Goal: Information Seeking & Learning: Learn about a topic

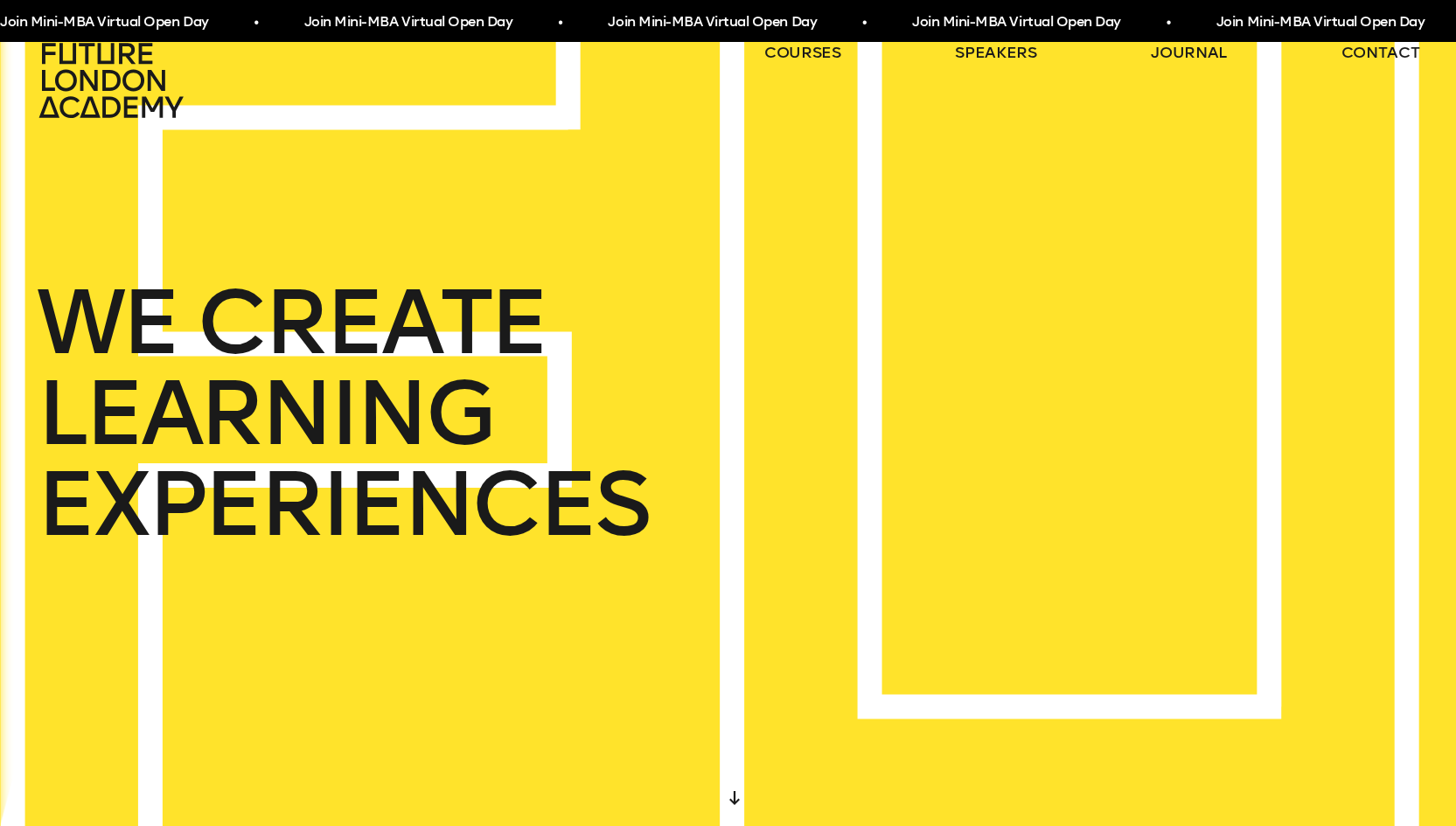
drag, startPoint x: 636, startPoint y: 456, endPoint x: 737, endPoint y: 481, distance: 104.0
click at [737, 481] on div "WE CREATE LEARNING EXPERIENCES" at bounding box center [728, 413] width 1456 height 826
drag, startPoint x: 620, startPoint y: 425, endPoint x: 302, endPoint y: 313, distance: 337.1
click at [302, 313] on div "WE CREATE LEARNING EXPERIENCES" at bounding box center [728, 413] width 1456 height 826
drag, startPoint x: 286, startPoint y: 319, endPoint x: 412, endPoint y: 438, distance: 173.3
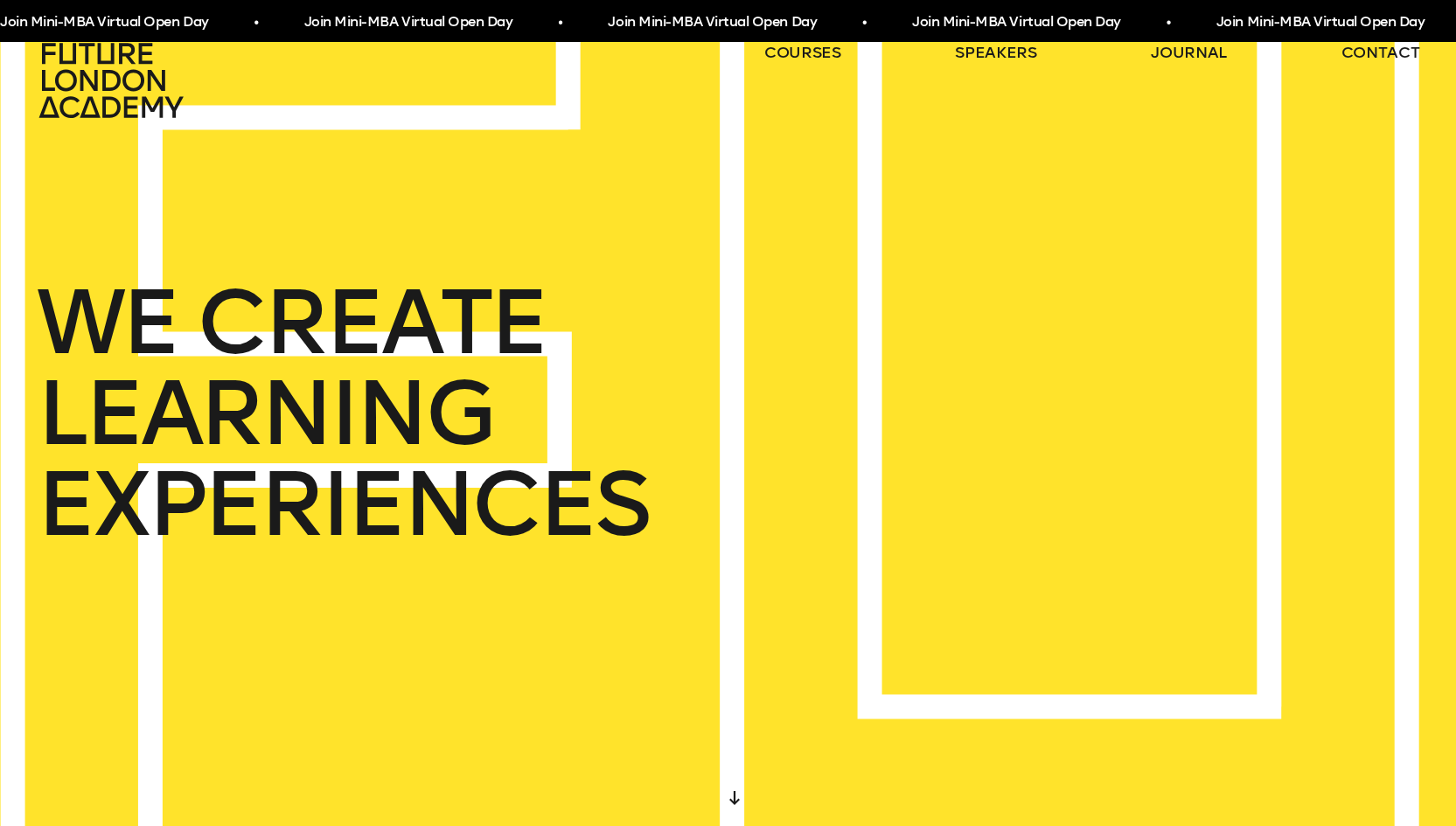
click at [397, 422] on div "WE CREATE LEARNING EXPERIENCES" at bounding box center [343, 413] width 613 height 273
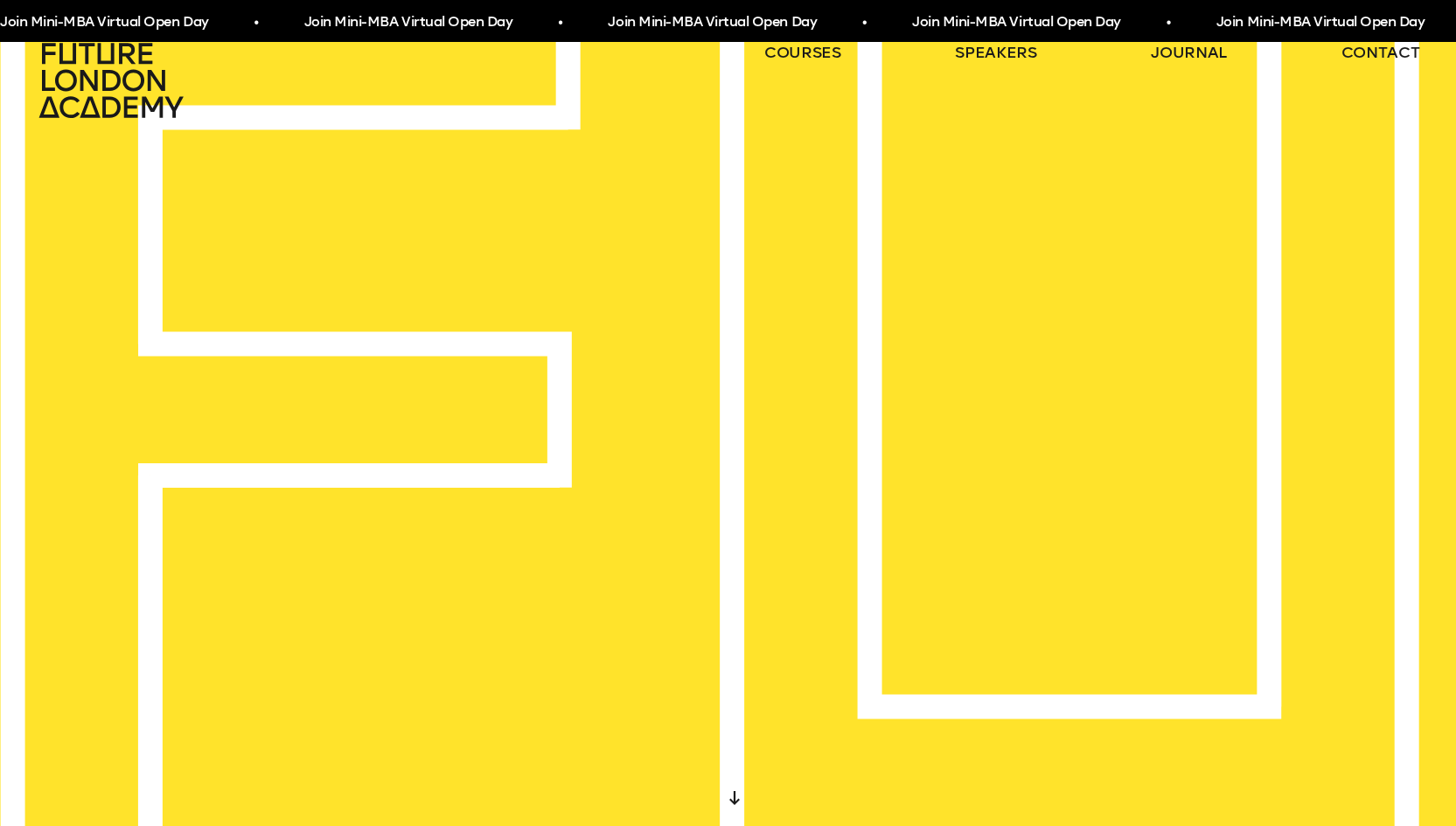
drag, startPoint x: 293, startPoint y: 388, endPoint x: 402, endPoint y: 465, distance: 133.5
click at [402, 465] on div "IN THE HEART OF LONDON AND AROUND THE WORLD" at bounding box center [728, 413] width 1456 height 826
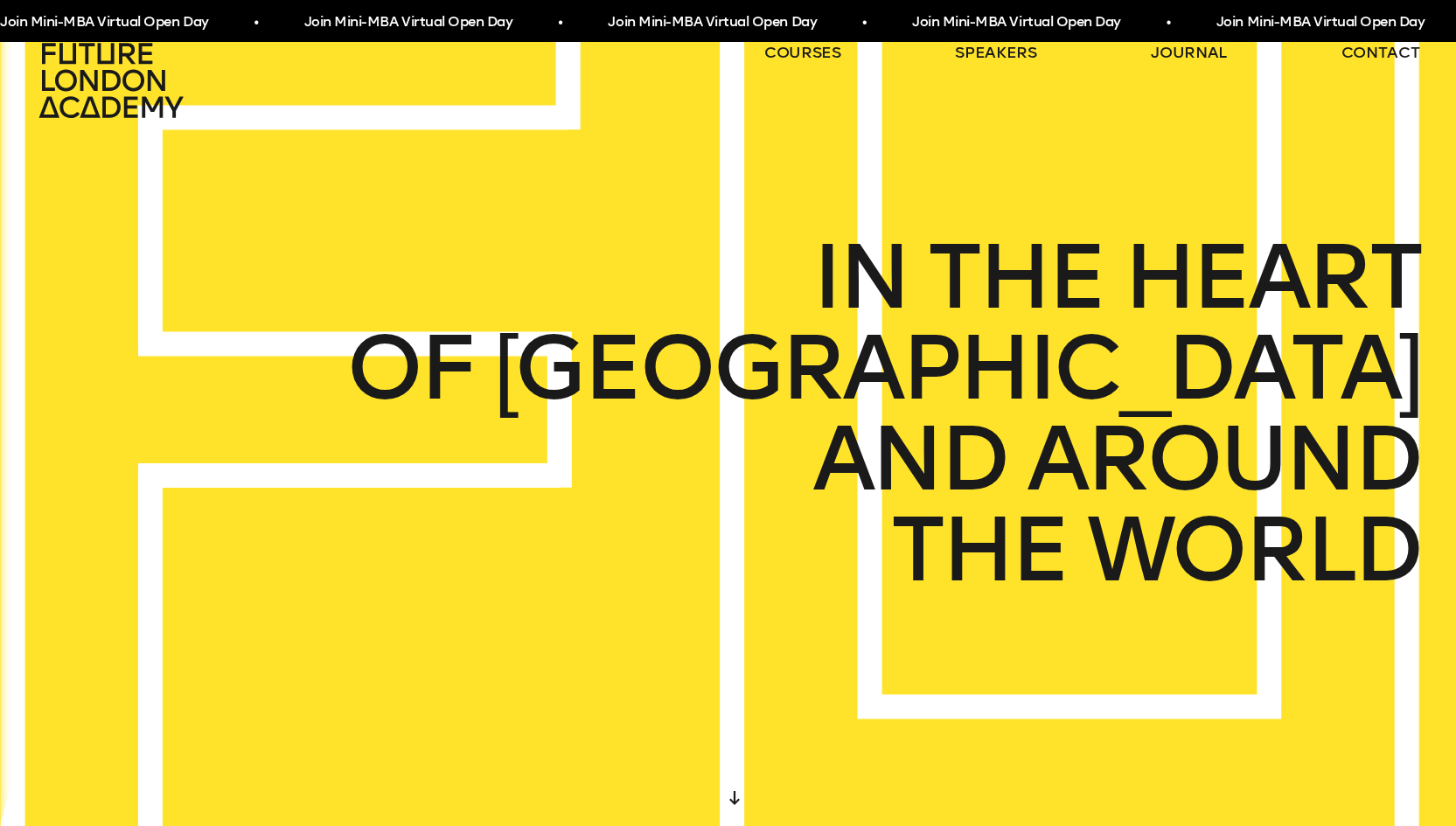
click at [402, 465] on div "IN THE HEART OF LONDON AND AROUND THE WORLD" at bounding box center [728, 413] width 1456 height 826
drag, startPoint x: 912, startPoint y: 334, endPoint x: 1244, endPoint y: 500, distance: 371.2
click at [1244, 500] on div "IN THE HEART OF LONDON AND AROUND THE WORLD" at bounding box center [883, 413] width 1074 height 364
click at [1095, 369] on span "LONDON" at bounding box center [957, 368] width 927 height 91
drag, startPoint x: 1095, startPoint y: 434, endPoint x: 1135, endPoint y: 536, distance: 109.6
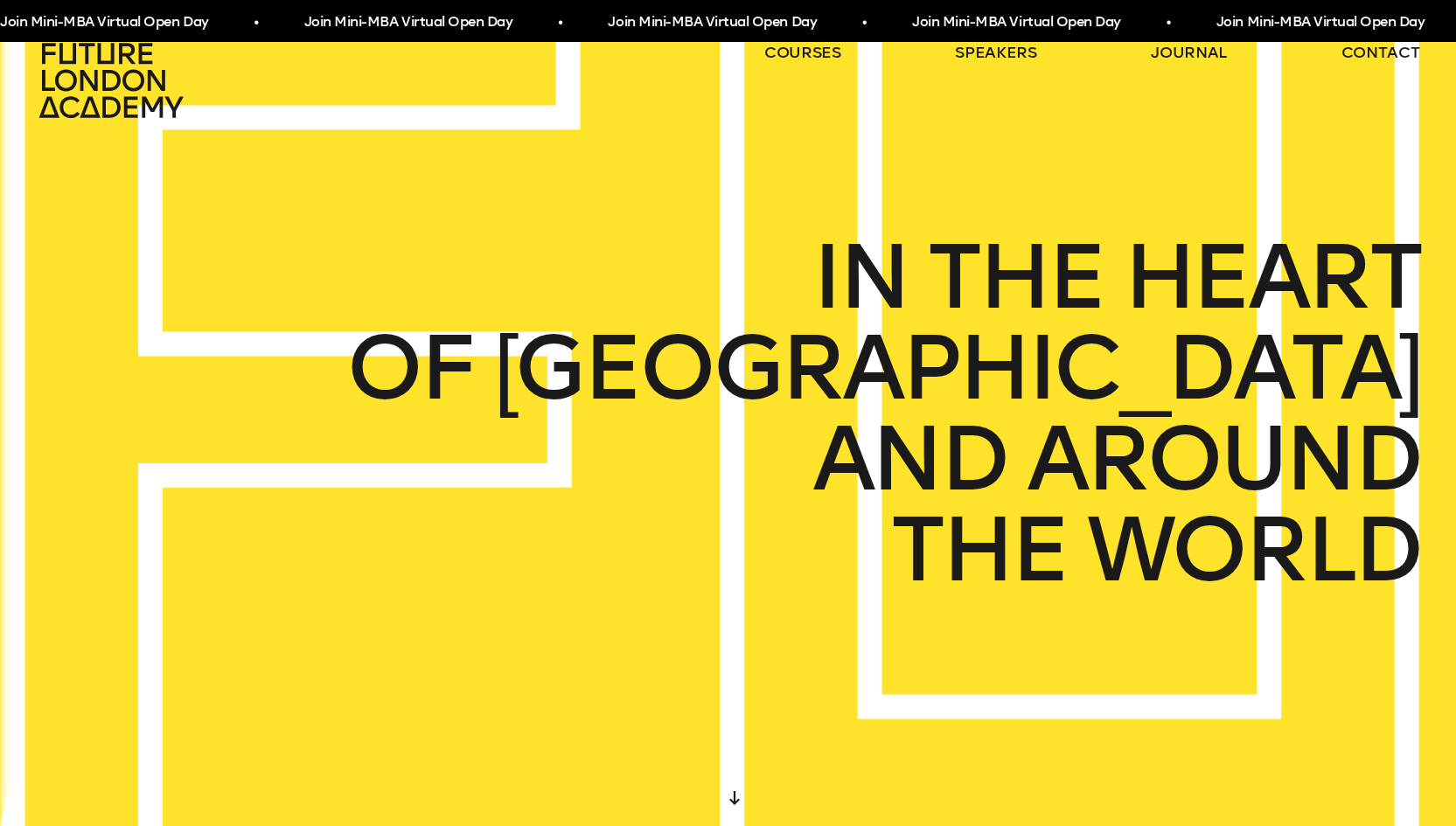
click at [1135, 536] on div "IN THE HEART OF LONDON AND AROUND THE WORLD" at bounding box center [883, 413] width 1074 height 364
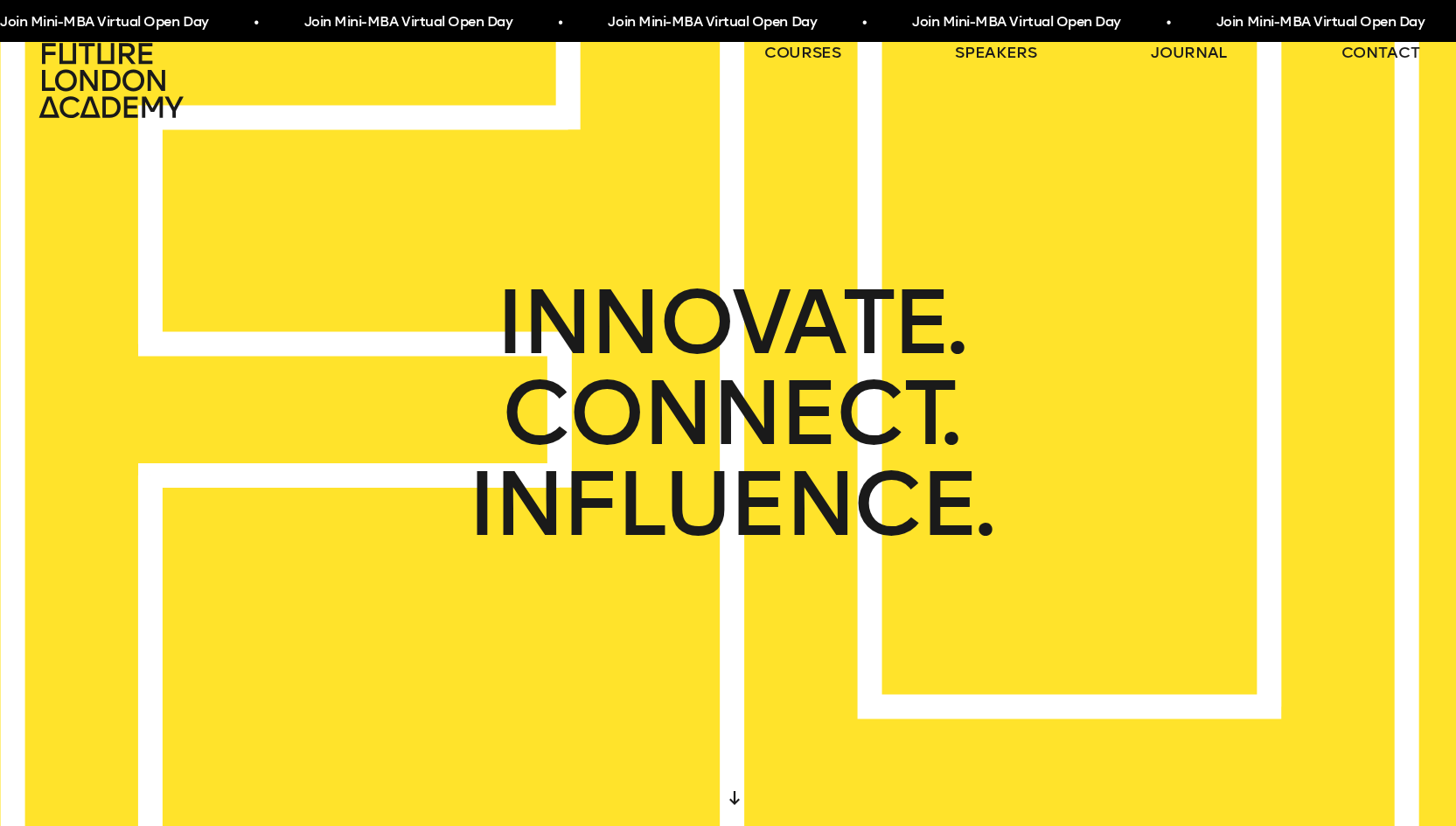
click at [578, 402] on span "CONNECT." at bounding box center [582, 412] width 499 height 99
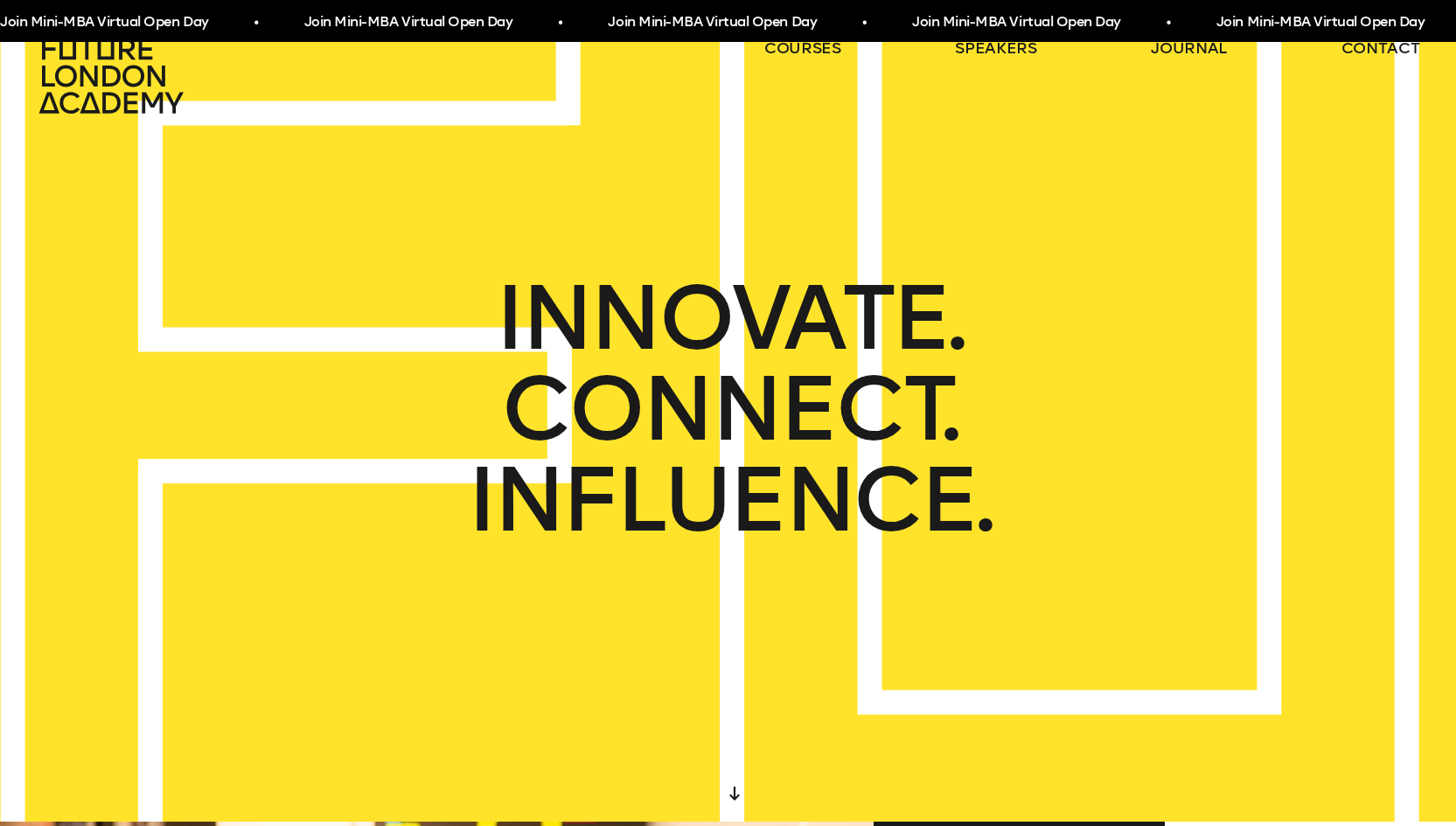
drag, startPoint x: 533, startPoint y: 407, endPoint x: 555, endPoint y: 526, distance: 121.0
click at [557, 525] on div "START DESIGNING YOUR FUTURE TODAY WE CREATE LEARNING EXPERIENCES IN THE HEART O…" at bounding box center [728, 408] width 1456 height 826
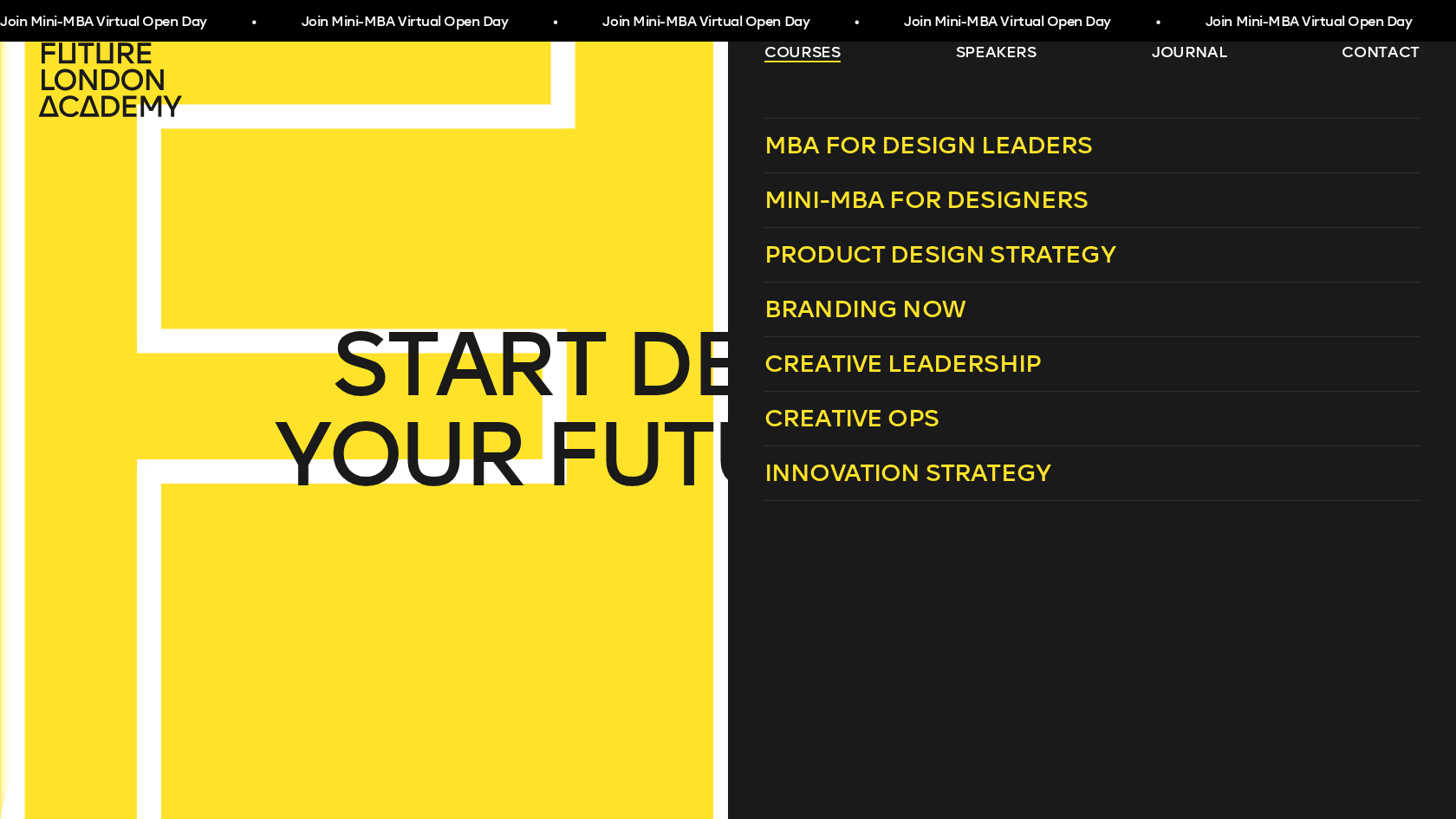
click at [793, 57] on link "courses" at bounding box center [802, 52] width 76 height 21
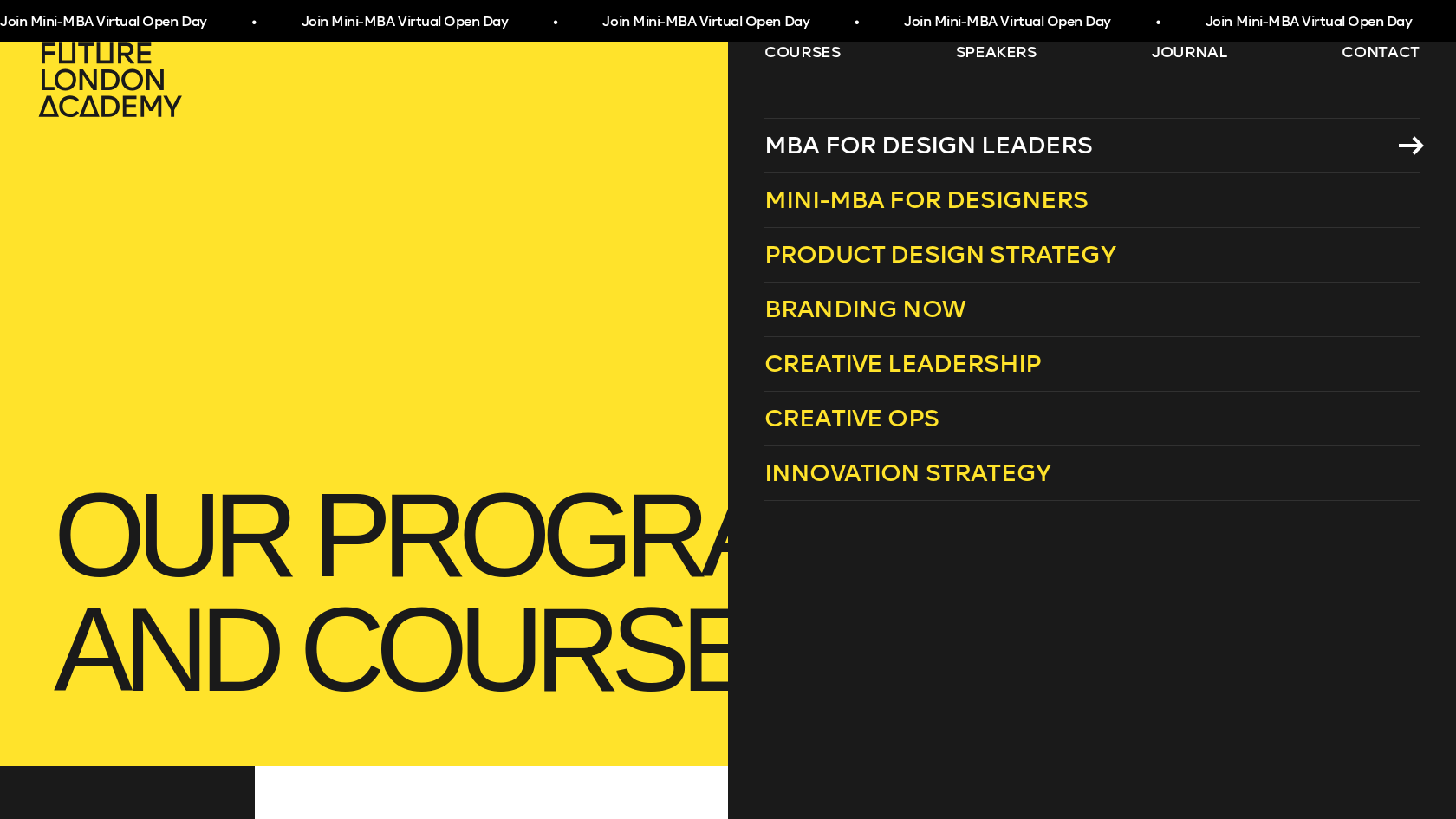
click at [936, 153] on span "MBA for Design Leaders" at bounding box center [929, 145] width 329 height 29
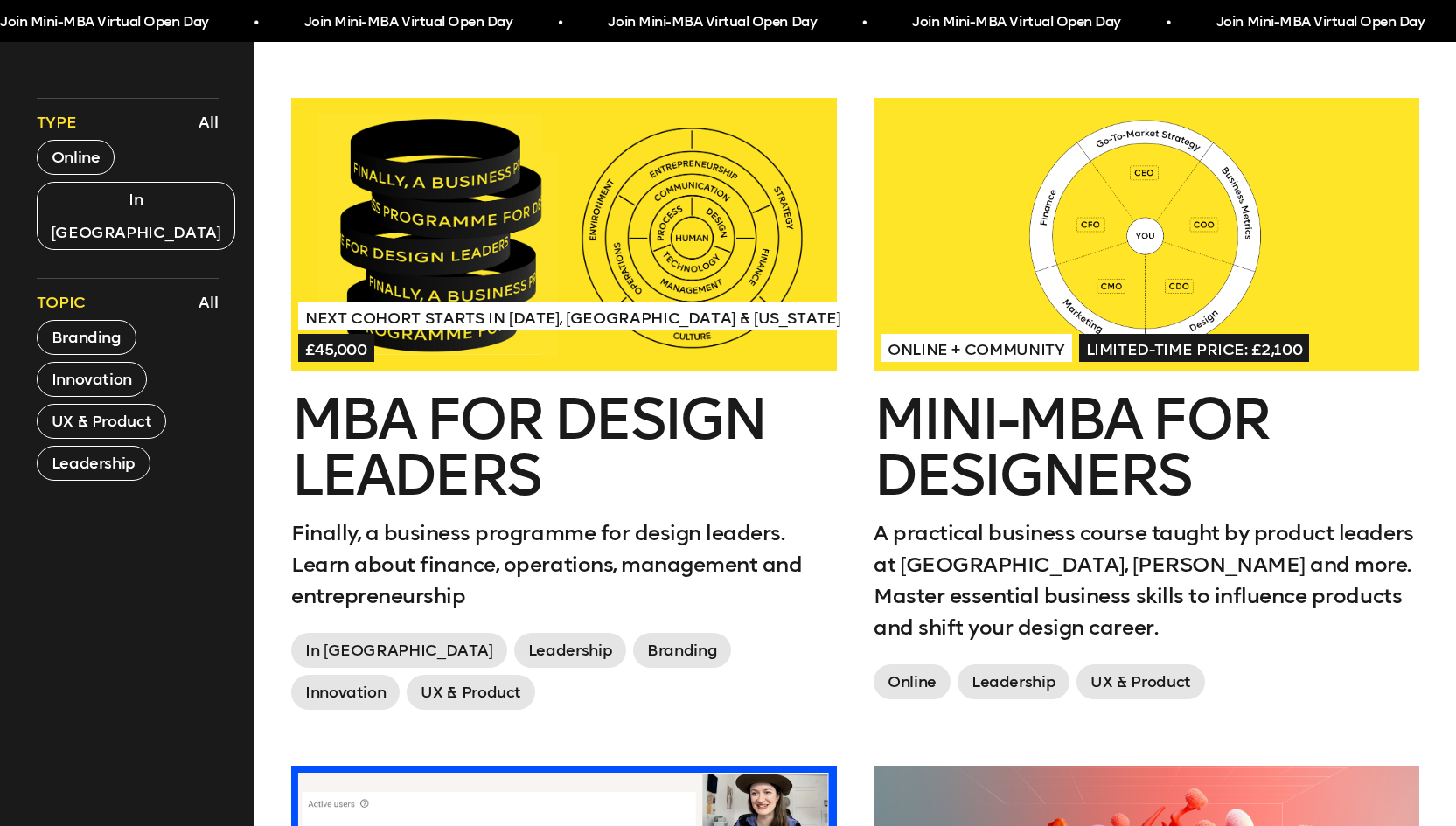
scroll to position [731, 0]
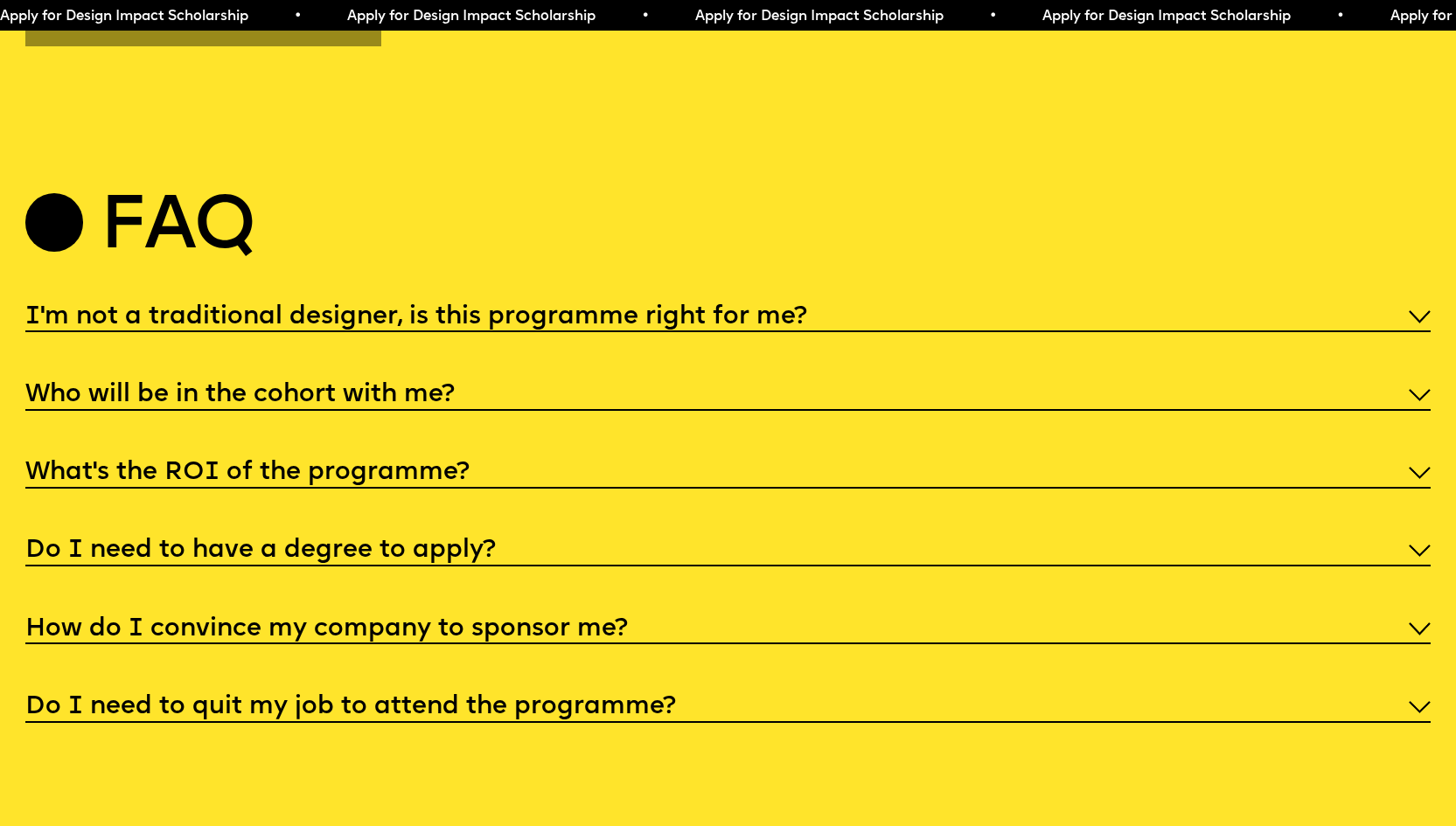
scroll to position [7433, 0]
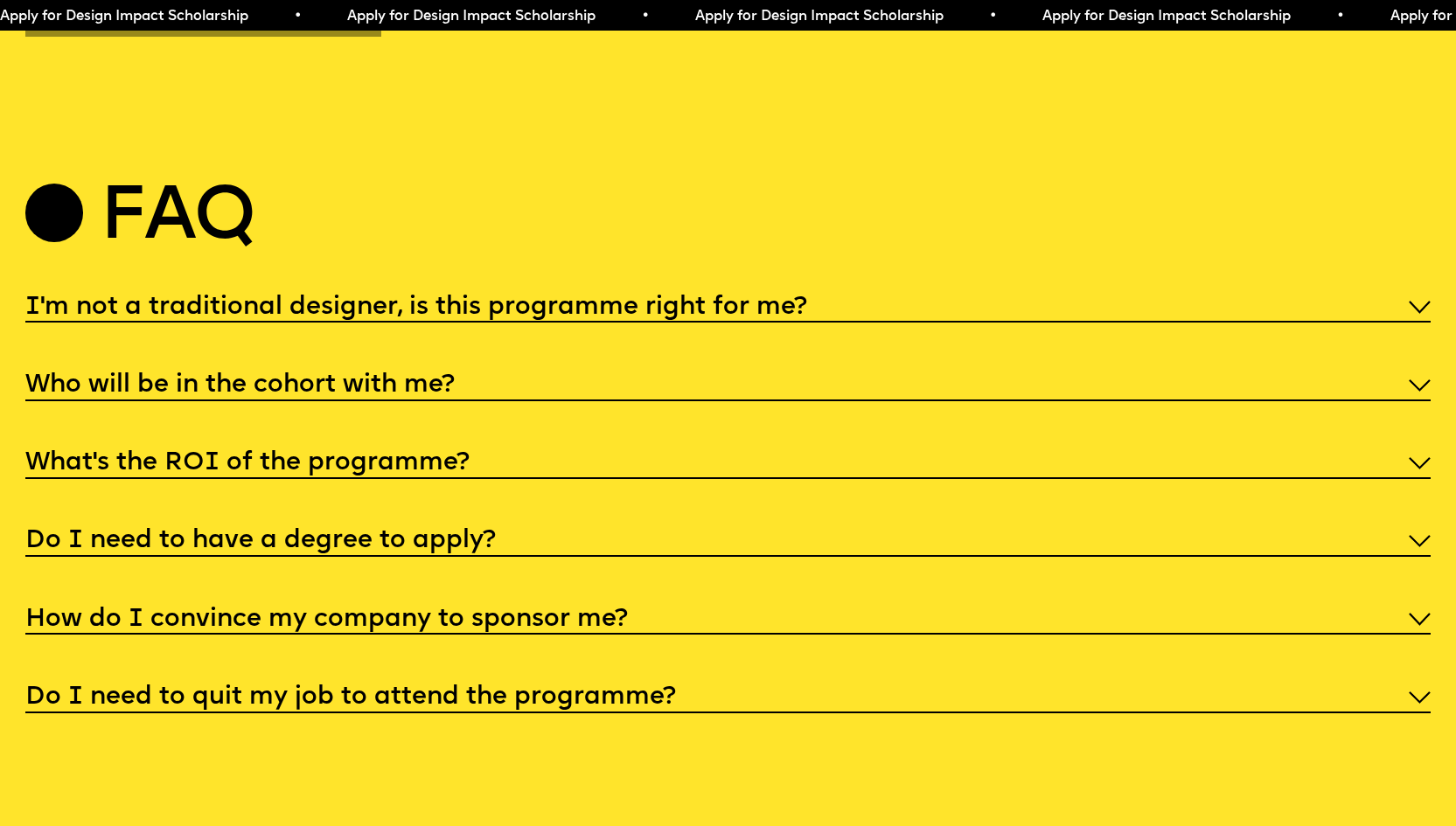
click at [537, 557] on div "Do I need to have a degree to apply?" at bounding box center [728, 540] width 1406 height 34
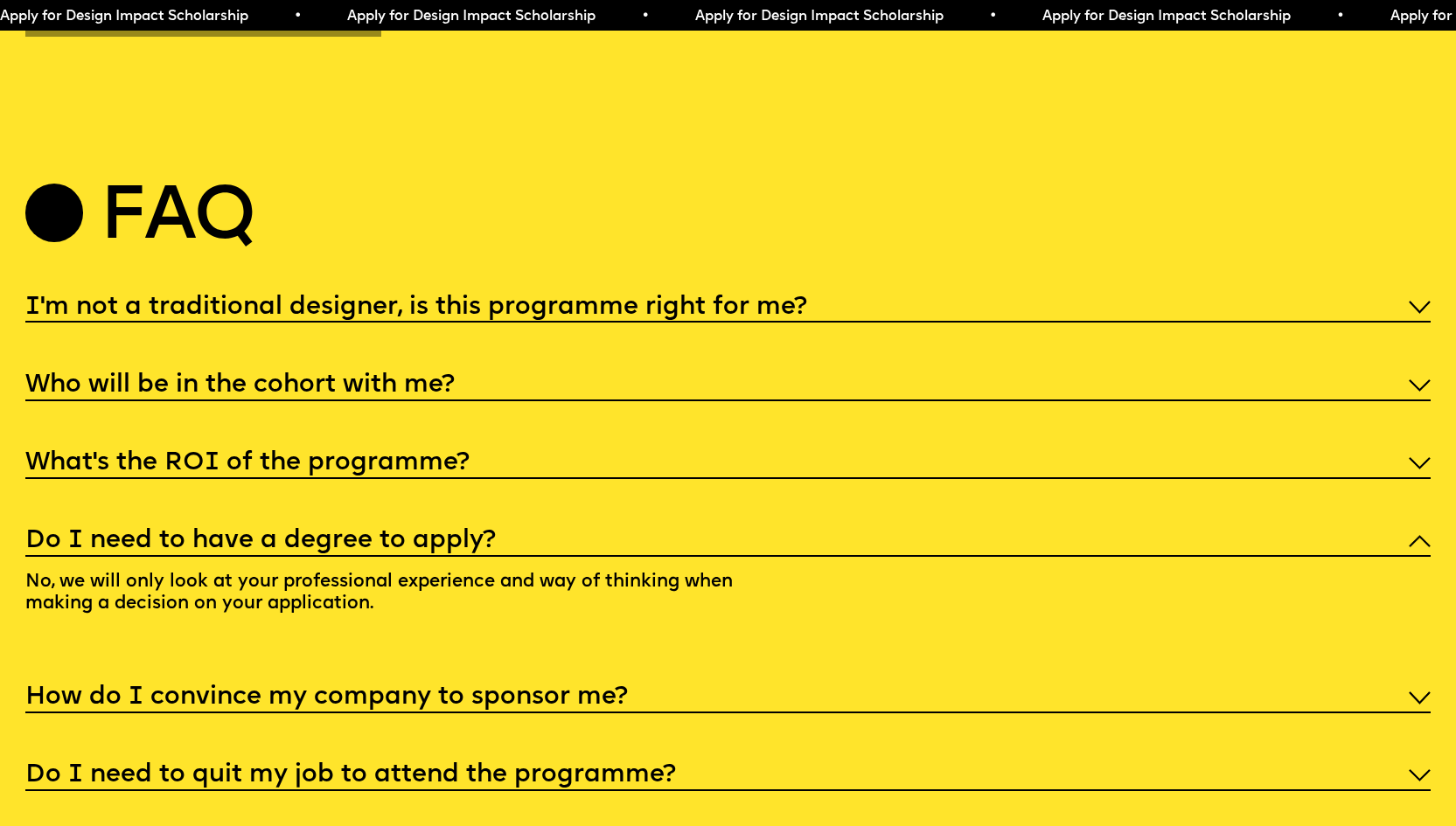
click at [537, 557] on div "Do I need to have a degree to apply?" at bounding box center [728, 540] width 1406 height 34
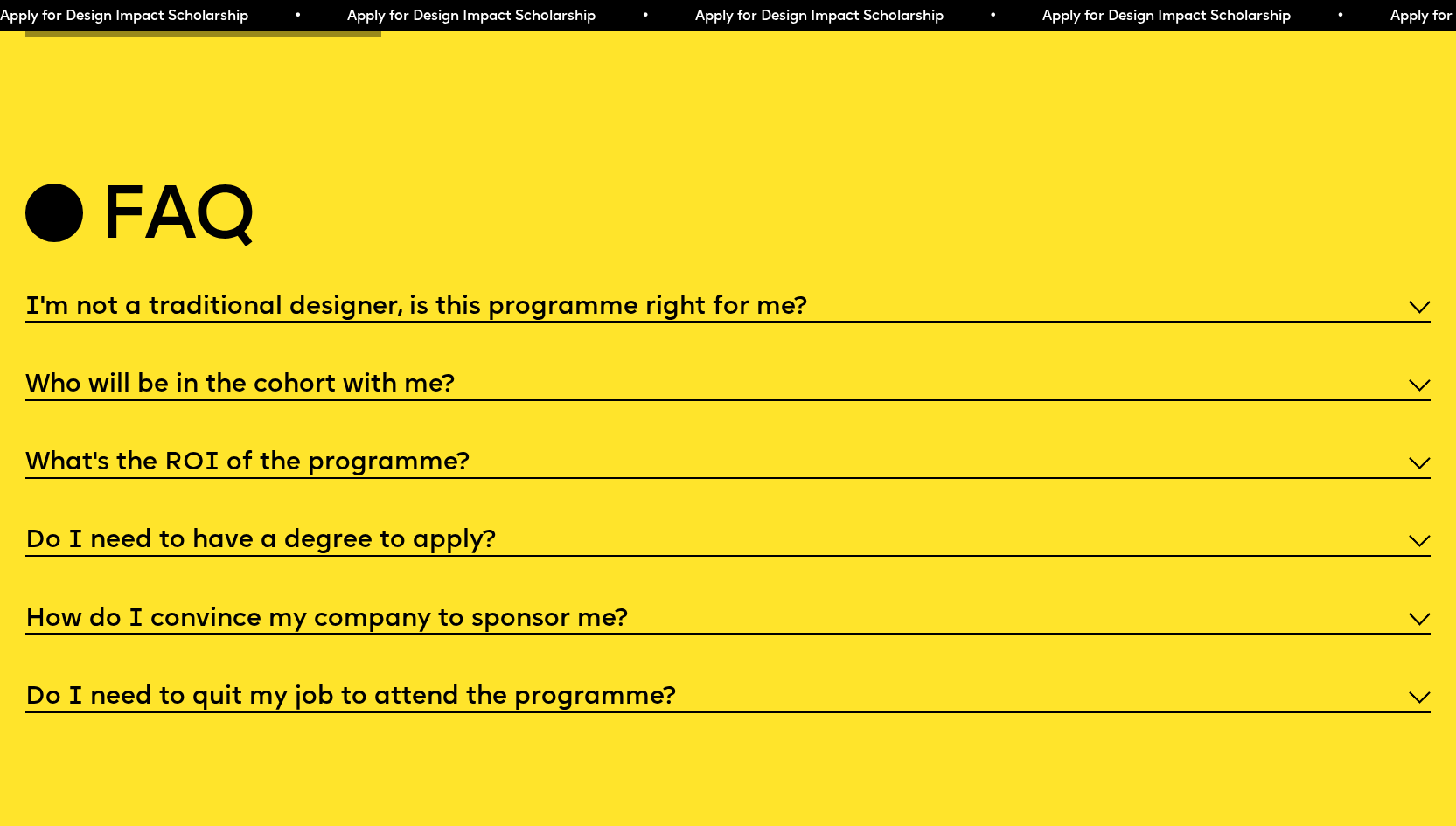
click at [537, 557] on div "Do I need to have a degree to apply?" at bounding box center [728, 540] width 1406 height 34
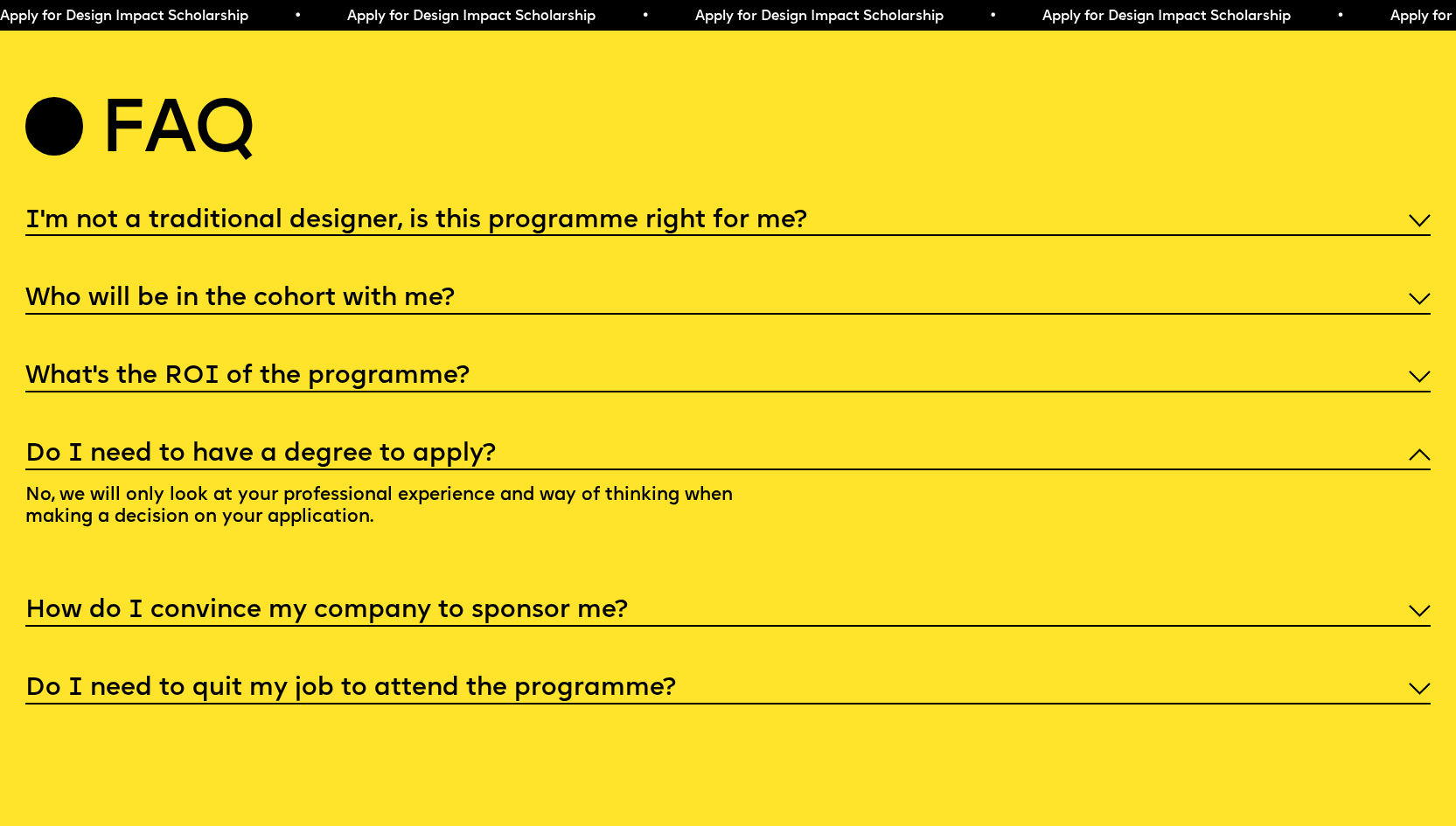
scroll to position [7621, 0]
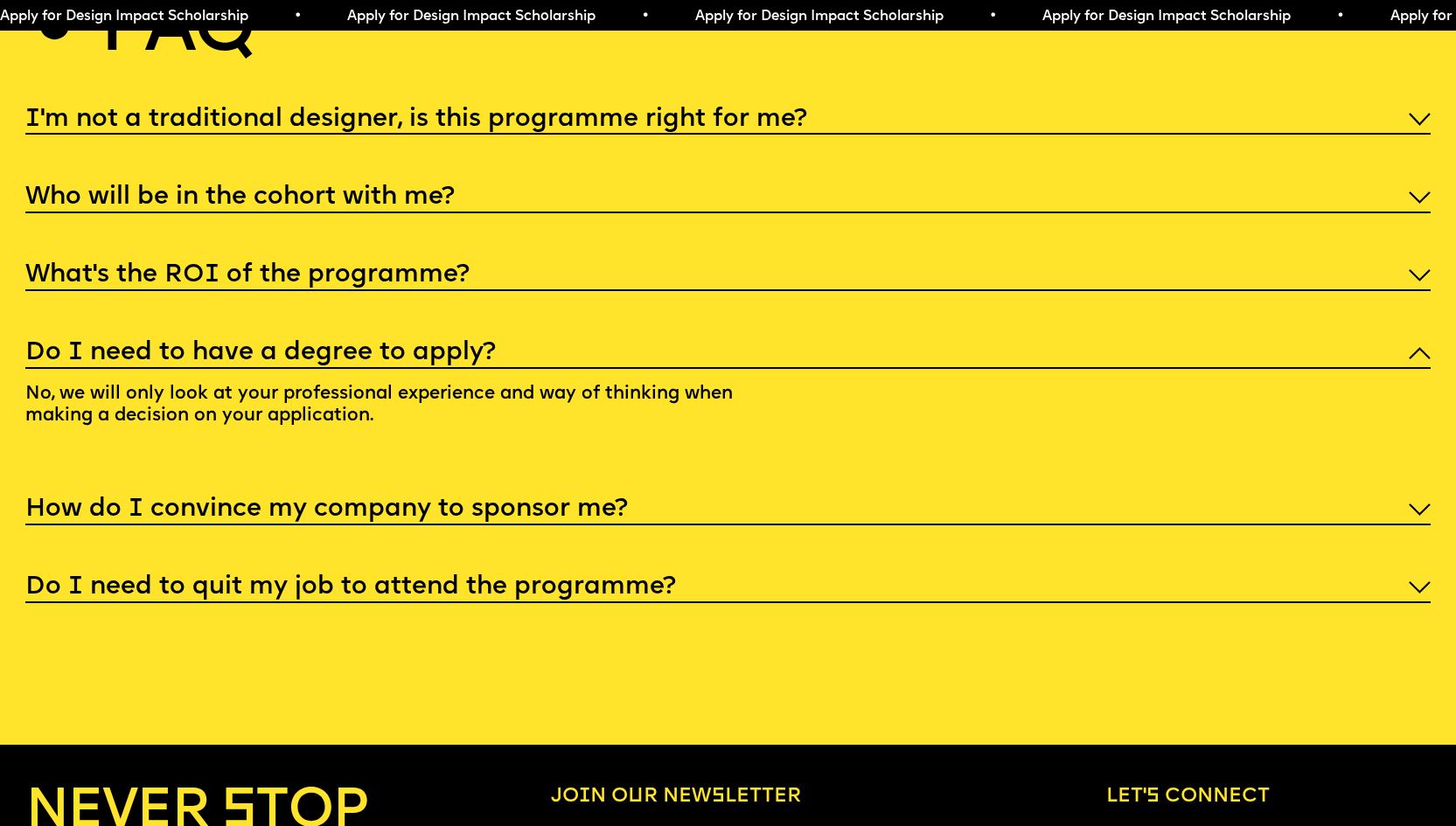
click at [300, 572] on div "I'm not a traditional designer, is this programme right for me? Though the prog…" at bounding box center [728, 352] width 1406 height 503
click at [307, 519] on h5 "How do I convince my company to sponsor me?" at bounding box center [326, 509] width 602 height 18
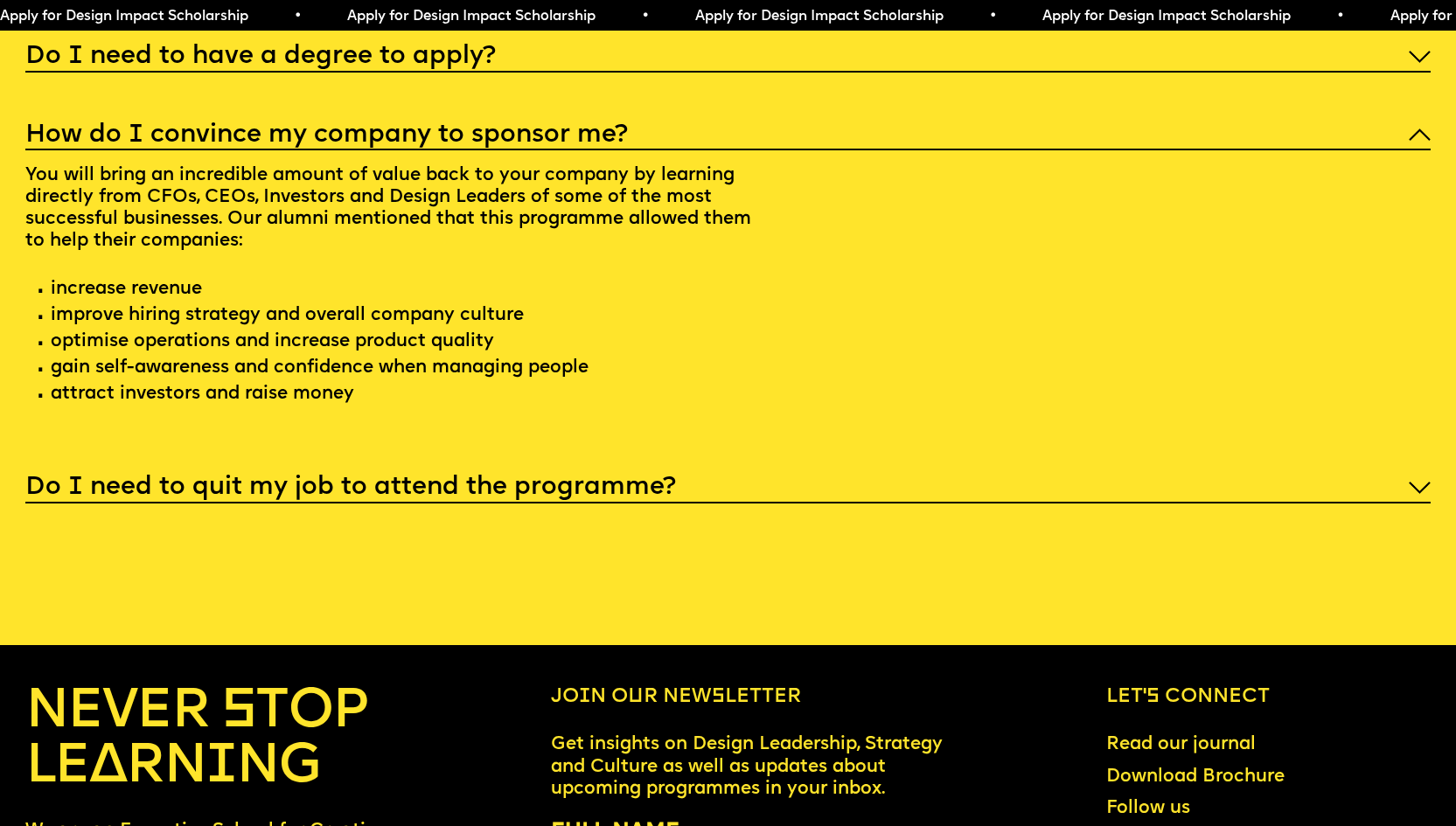
scroll to position [7926, 0]
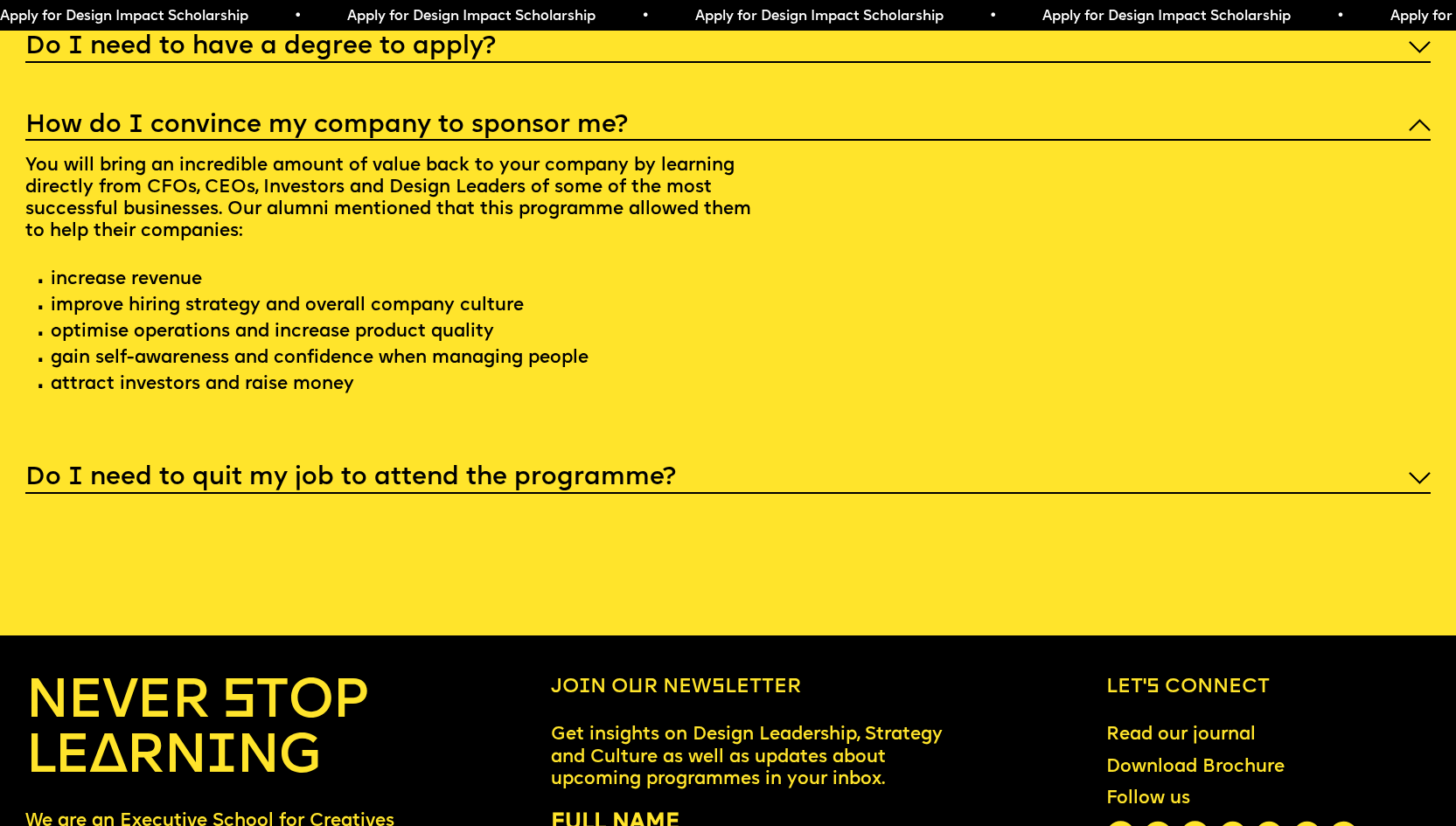
click at [496, 487] on h5 "Do I need to quit my job to attend the programme?" at bounding box center [351, 478] width 650 height 18
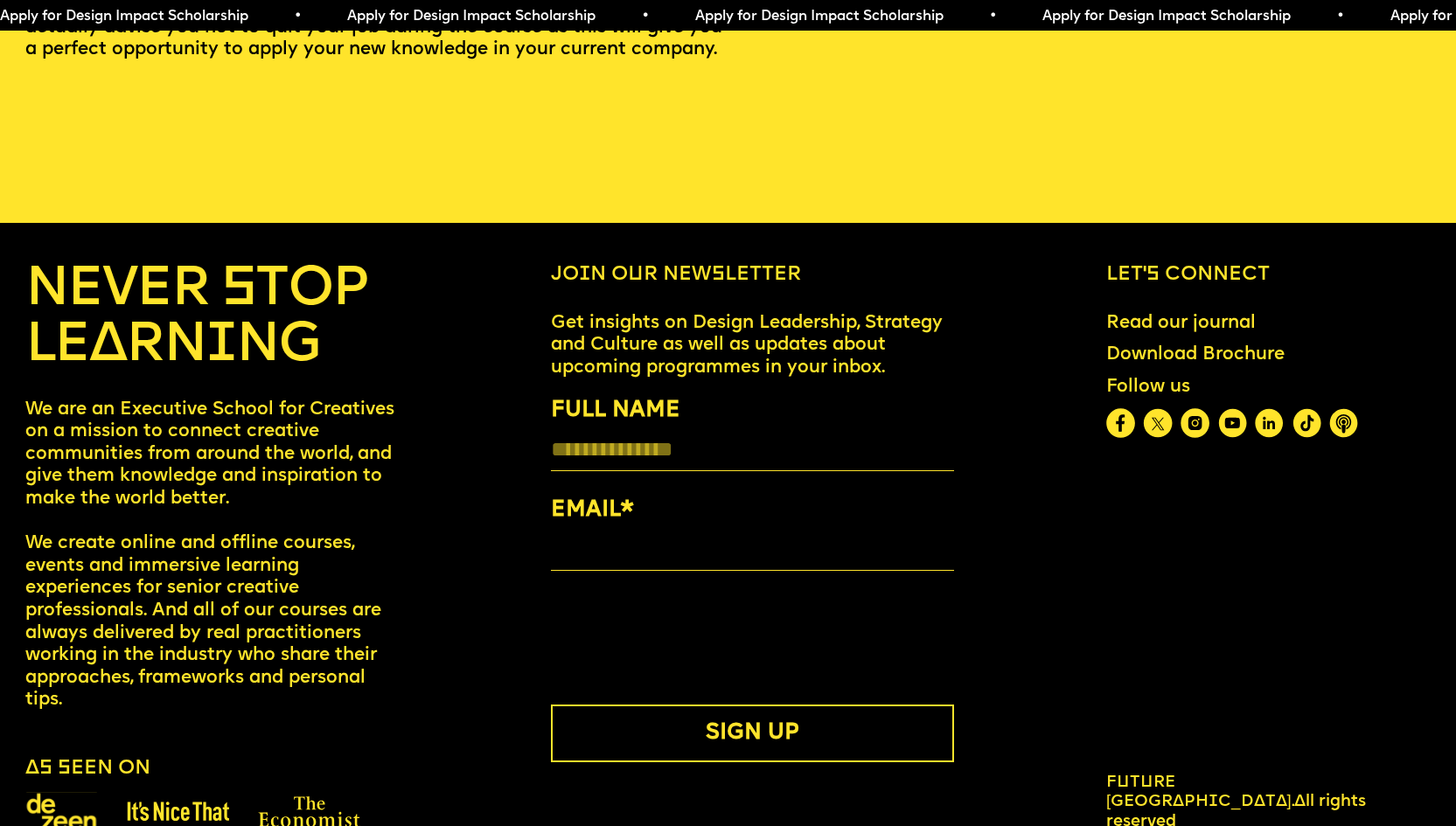
scroll to position [8252, 0]
